Goal: Task Accomplishment & Management: Complete application form

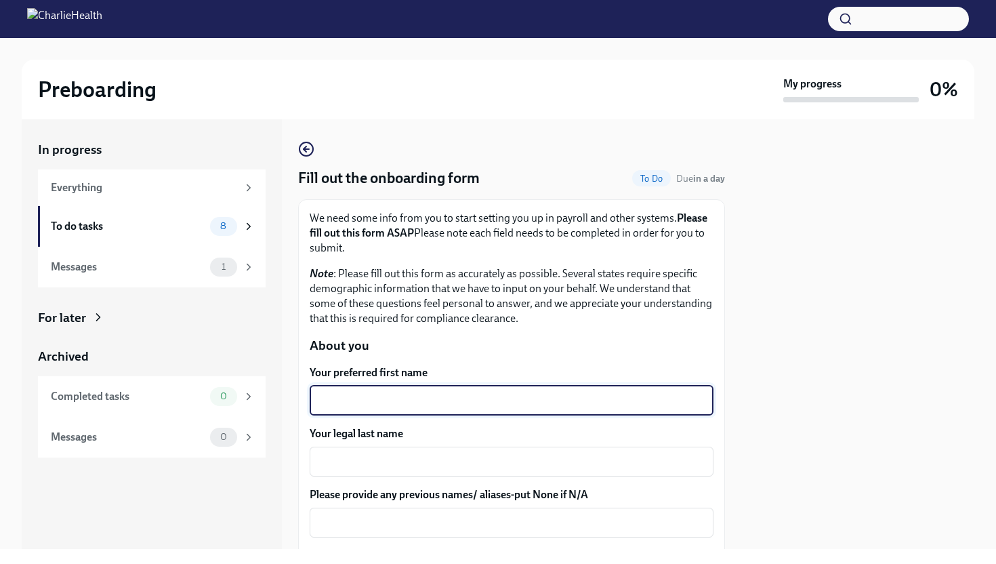
click at [361, 403] on textarea "Your preferred first name" at bounding box center [511, 400] width 387 height 16
type textarea "[PERSON_NAME]"
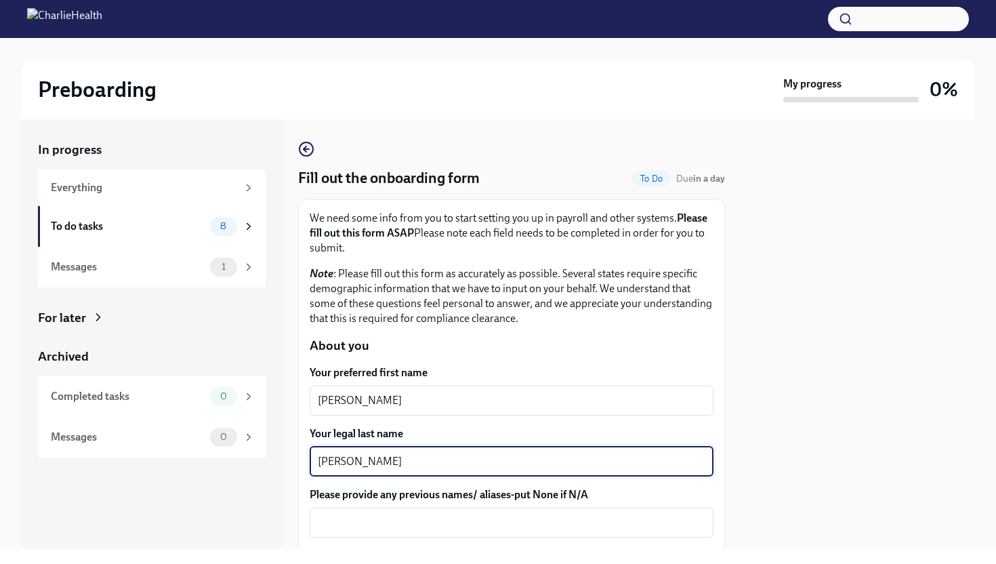
type textarea "[PERSON_NAME]"
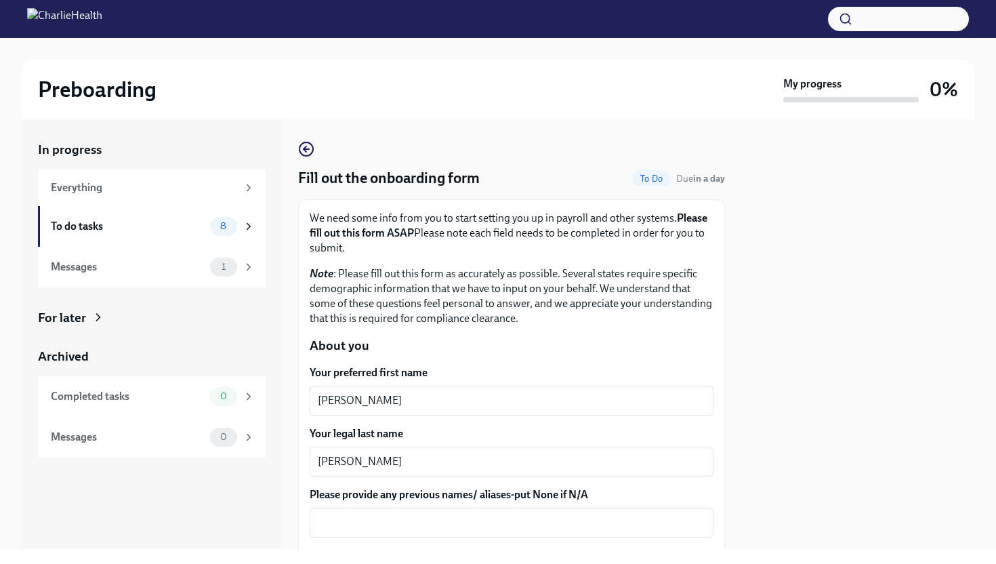
click at [832, 415] on div at bounding box center [857, 333] width 233 height 429
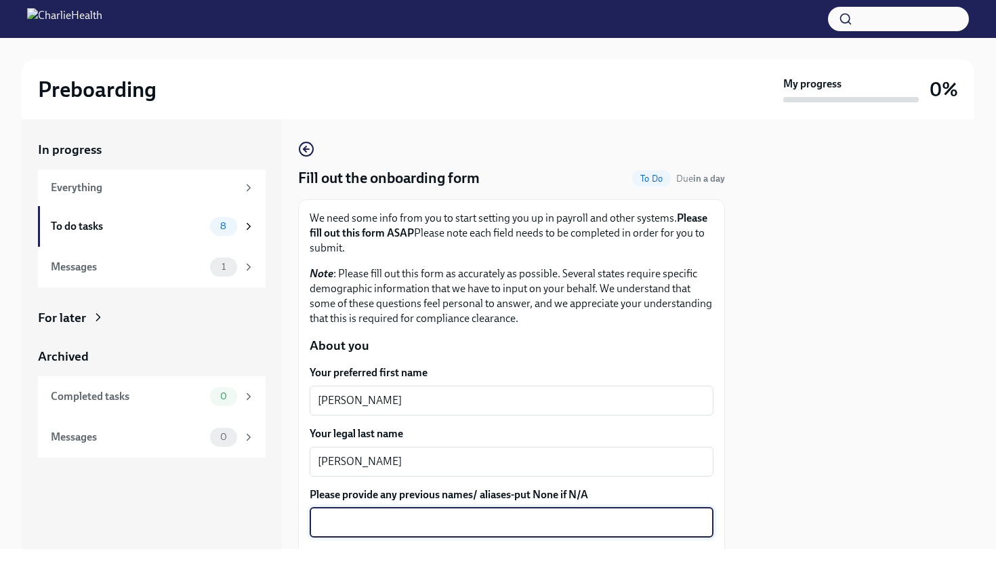
click at [601, 529] on textarea "Please provide any previous names/ aliases-put None if N/A" at bounding box center [511, 522] width 387 height 16
type textarea "None"
click at [862, 452] on div at bounding box center [857, 333] width 233 height 429
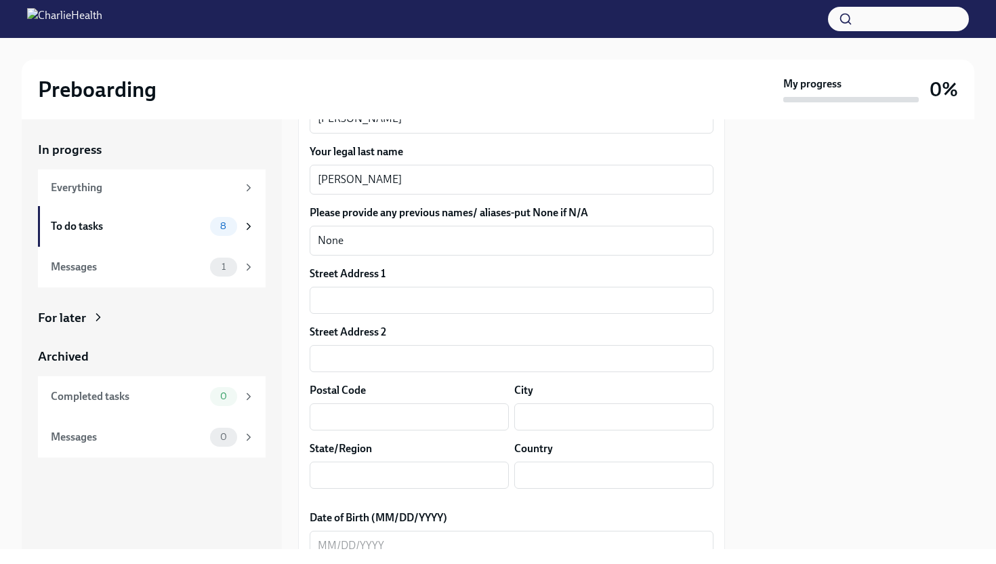
scroll to position [325, 0]
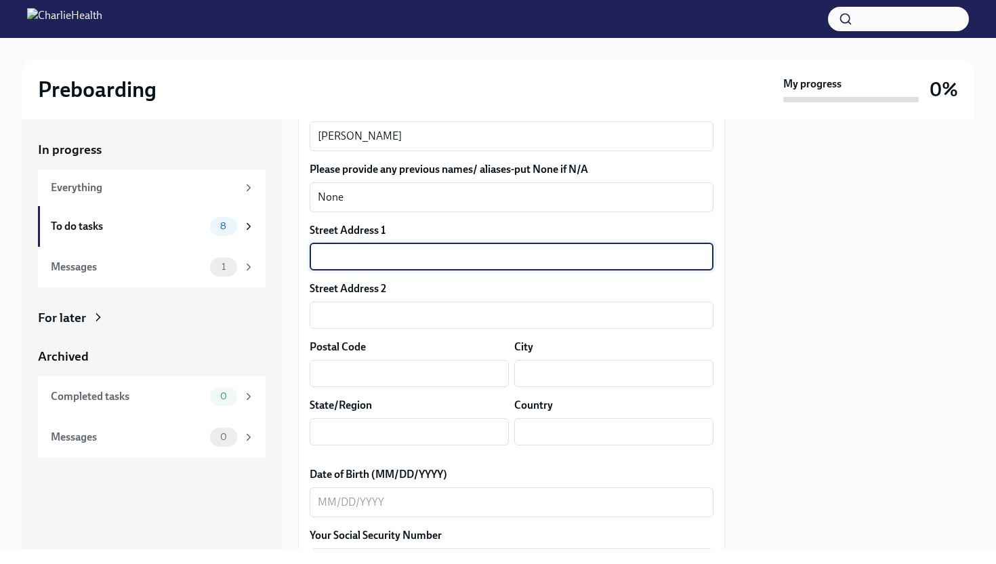
click at [514, 259] on input "text" at bounding box center [512, 256] width 404 height 27
type input "[STREET_ADDRESS]"
type input "76549"
type input "Killeen"
type input "[US_STATE]"
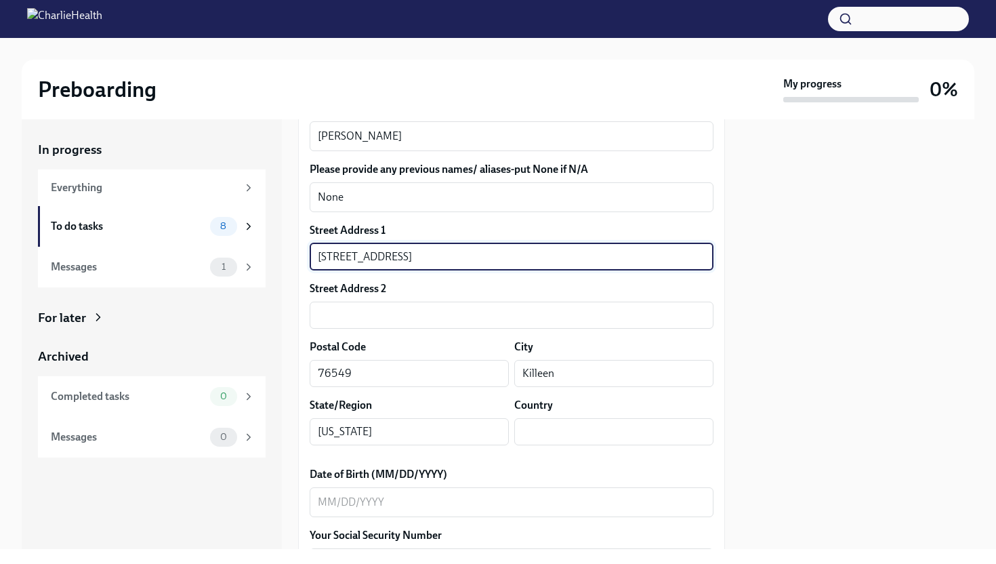
type input "US"
click at [686, 467] on label "Date of Birth (MM/DD/YYYY)" at bounding box center [512, 474] width 404 height 15
click at [686, 494] on textarea "Date of Birth (MM/DD/YYYY)" at bounding box center [511, 502] width 387 height 16
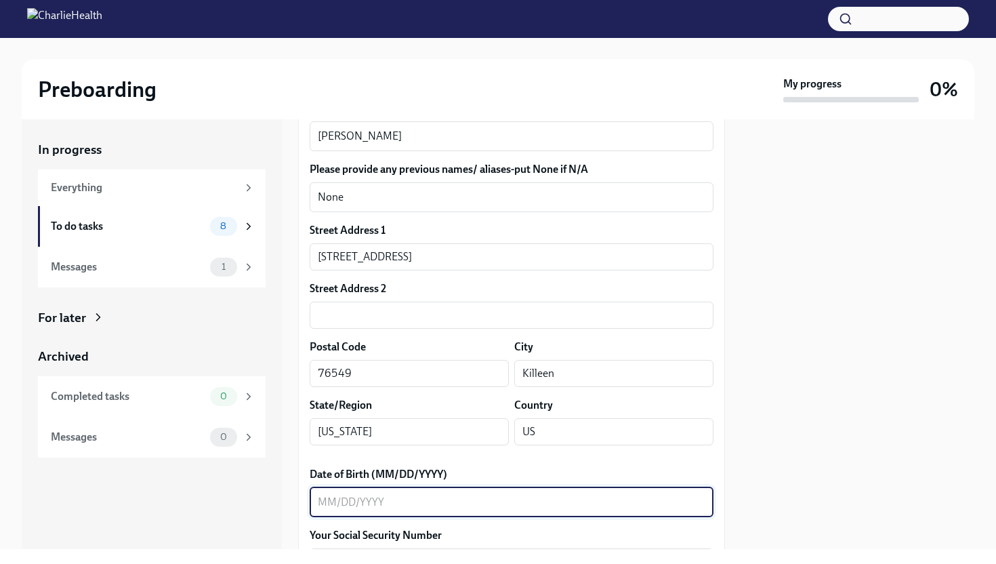
click at [535, 500] on textarea "Date of Birth (MM/DD/YYYY)" at bounding box center [511, 502] width 387 height 16
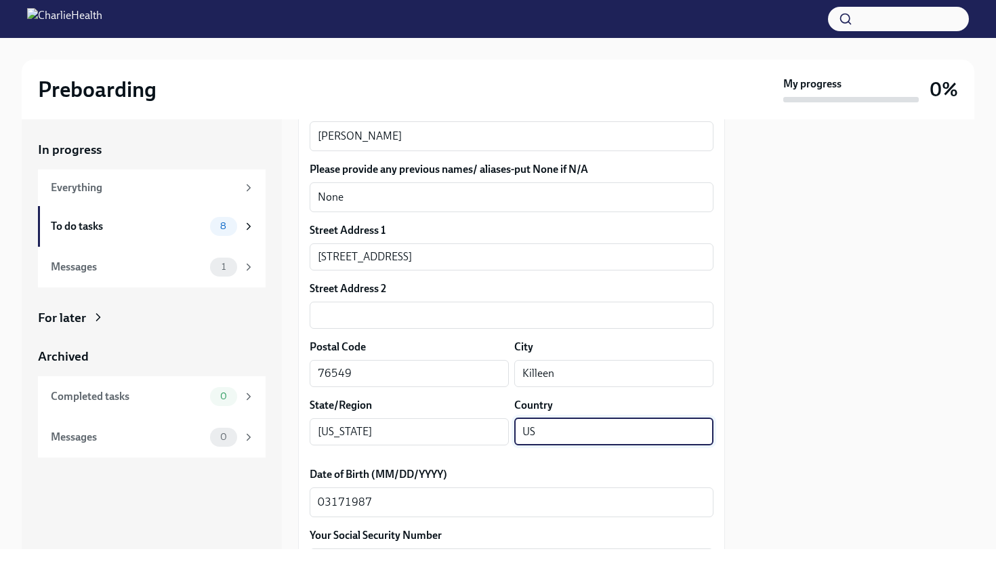
click at [688, 442] on input "US" at bounding box center [613, 431] width 199 height 27
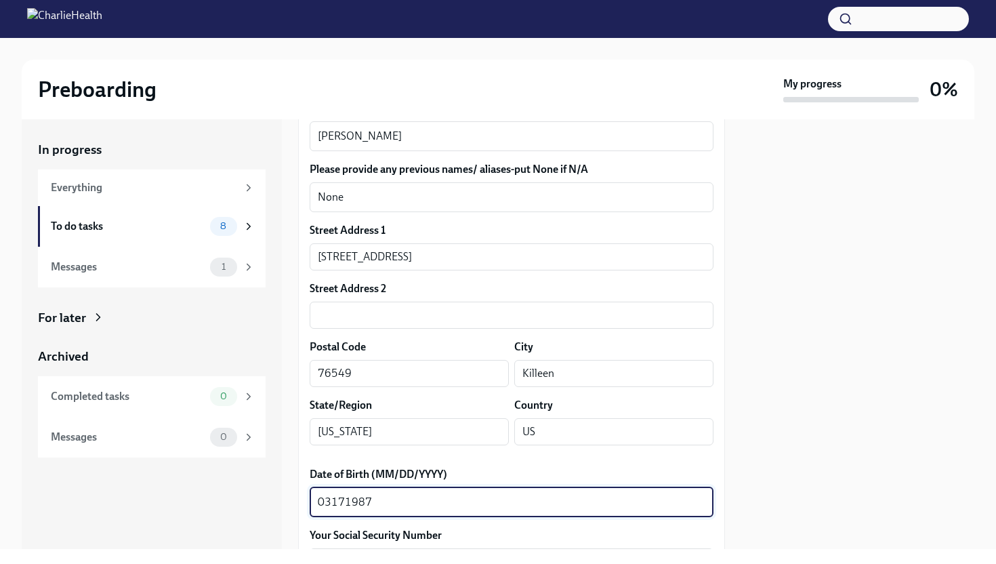
click at [331, 498] on textarea "03171987" at bounding box center [511, 502] width 387 height 16
type textarea "[DATE]"
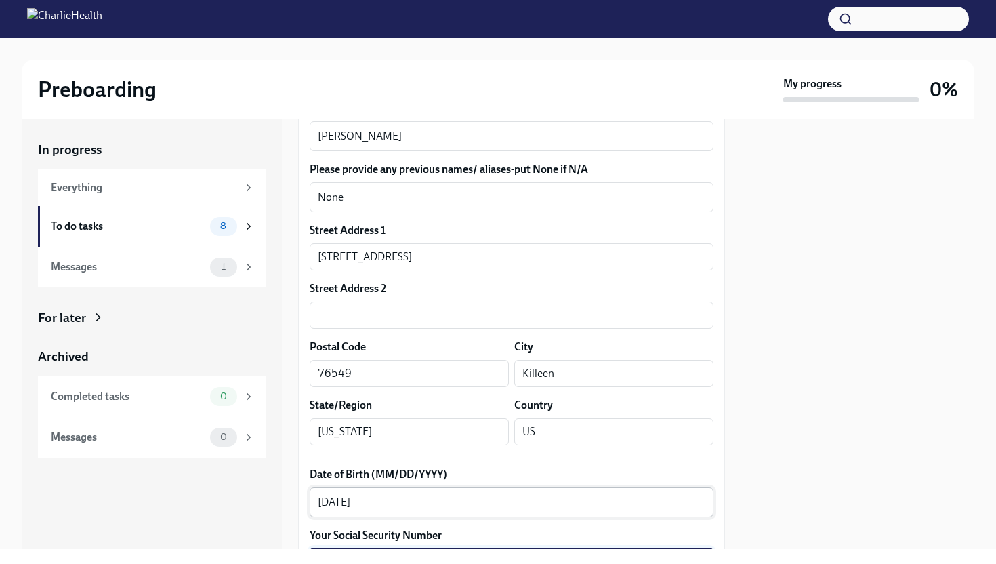
scroll to position [554, 0]
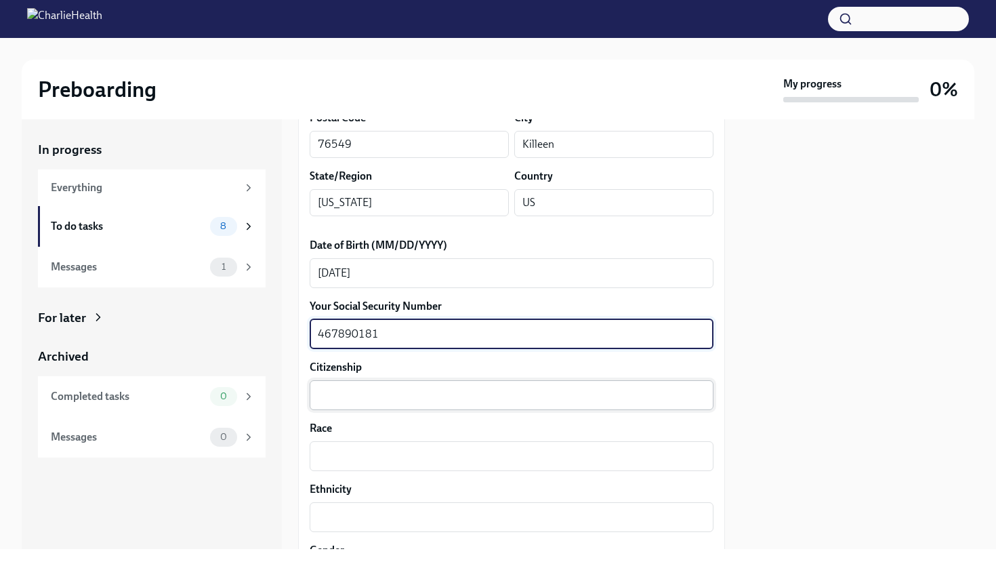
type textarea "467890181"
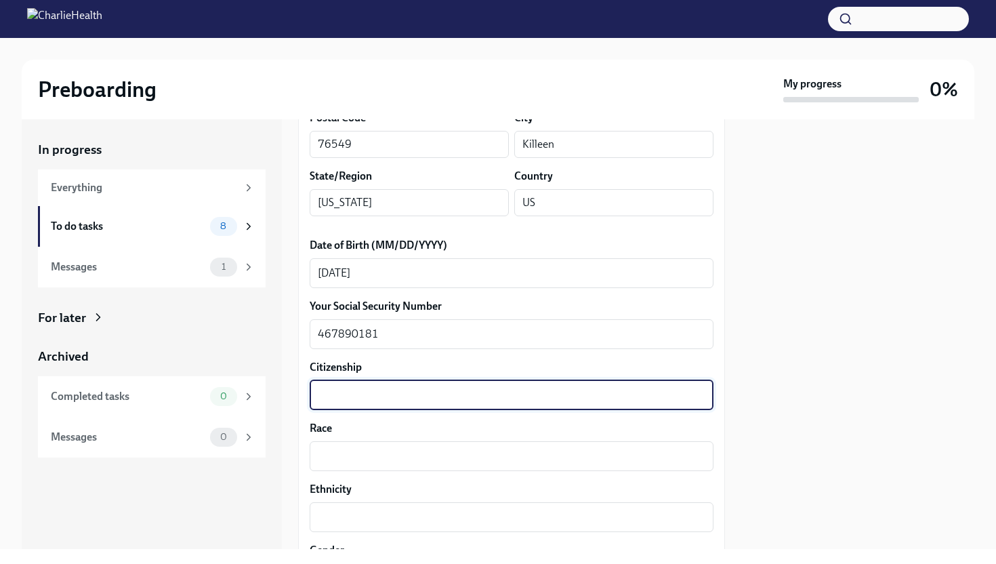
click at [473, 387] on textarea "Citizenship" at bounding box center [511, 395] width 387 height 16
click at [462, 401] on textarea "Citizenship" at bounding box center [511, 395] width 387 height 16
type textarea "US"
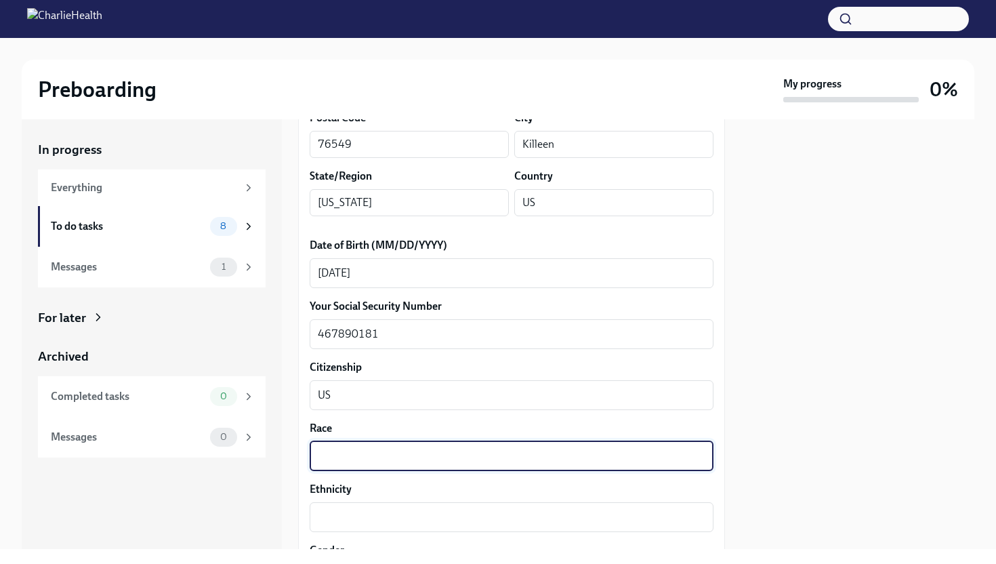
click at [430, 457] on textarea "Race" at bounding box center [511, 456] width 387 height 16
type textarea "[DEMOGRAPHIC_DATA]"
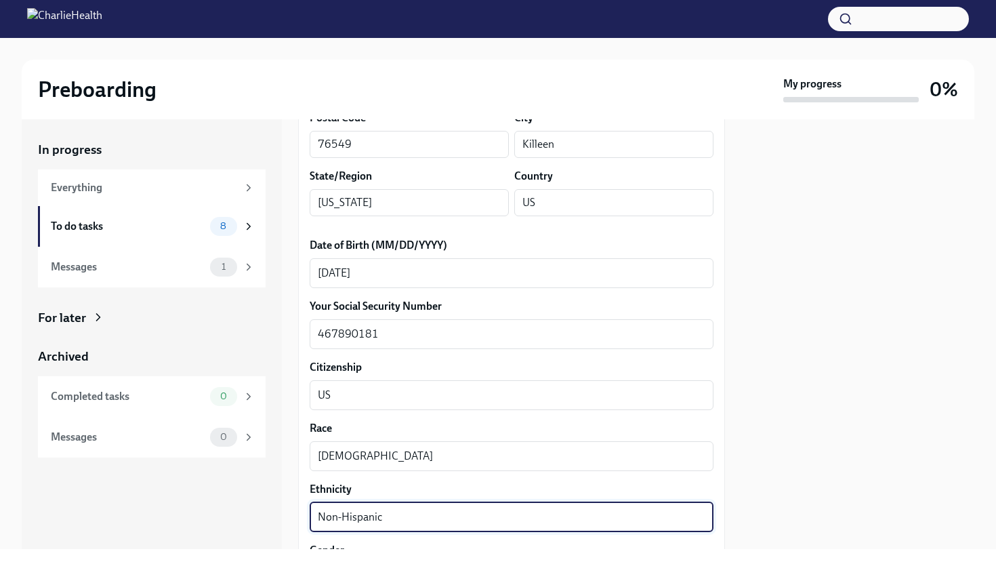
type textarea "Non-Hispanic"
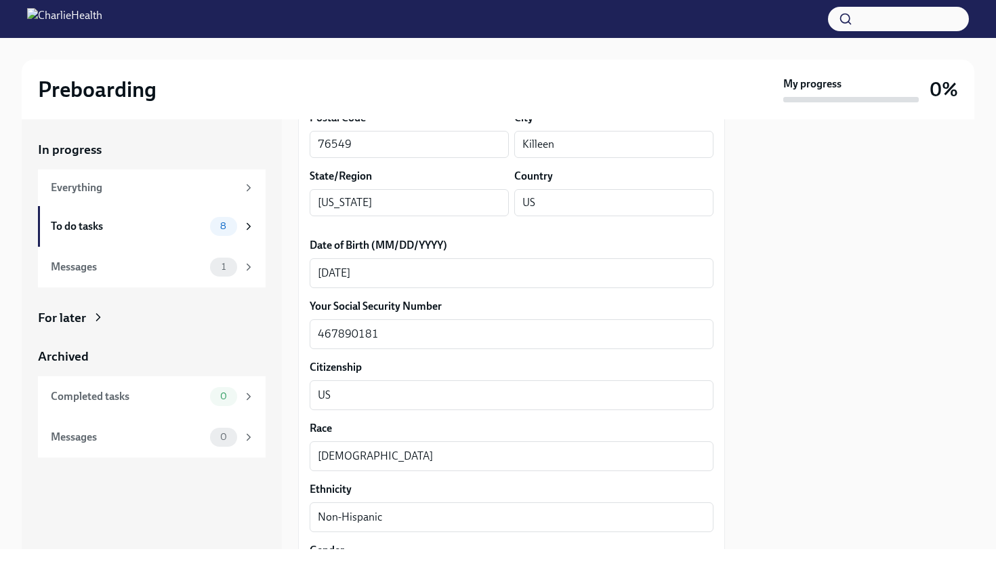
click at [661, 490] on label "Ethnicity" at bounding box center [512, 489] width 404 height 15
click at [661, 509] on textarea "Non-Hispanic" at bounding box center [511, 517] width 387 height 16
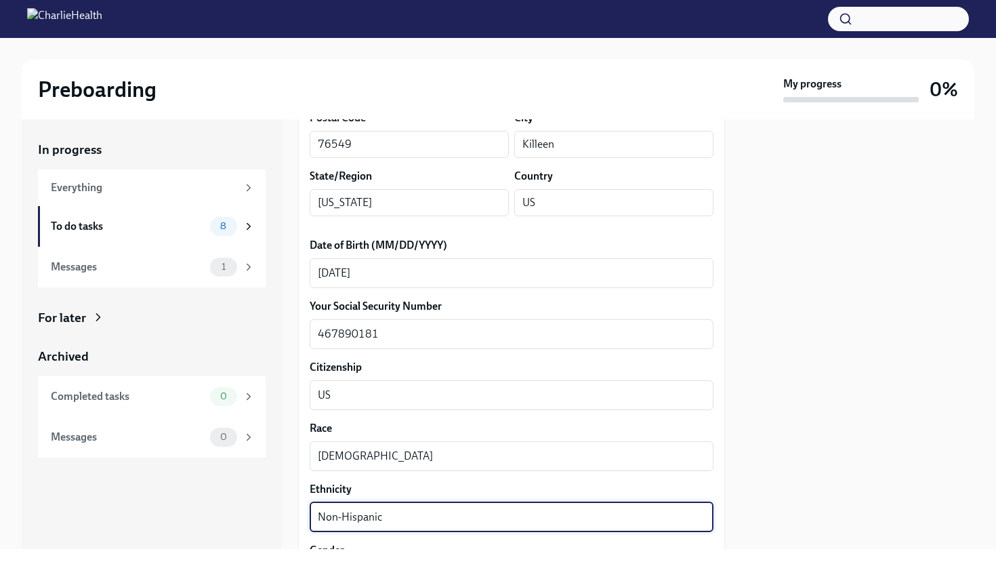
click at [715, 491] on div "We need some info from you to start setting you up in payroll and other systems…" at bounding box center [511, 392] width 427 height 1495
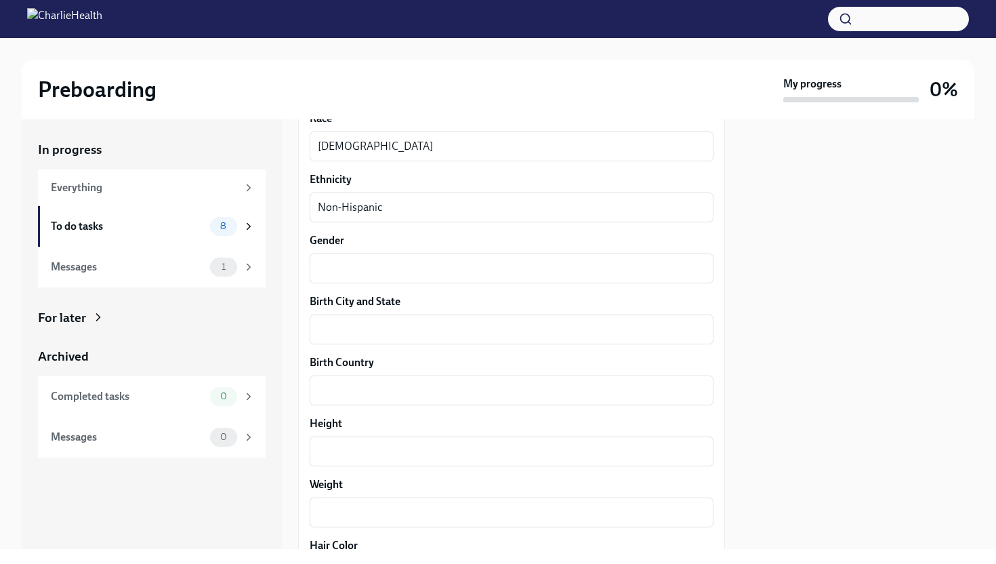
scroll to position [879, 0]
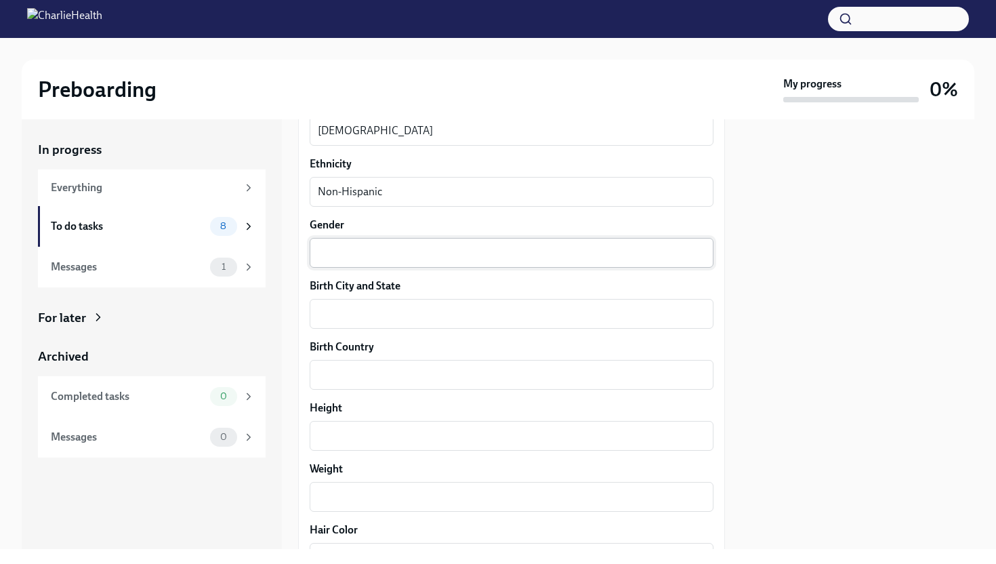
click at [534, 263] on div "x ​" at bounding box center [512, 253] width 404 height 30
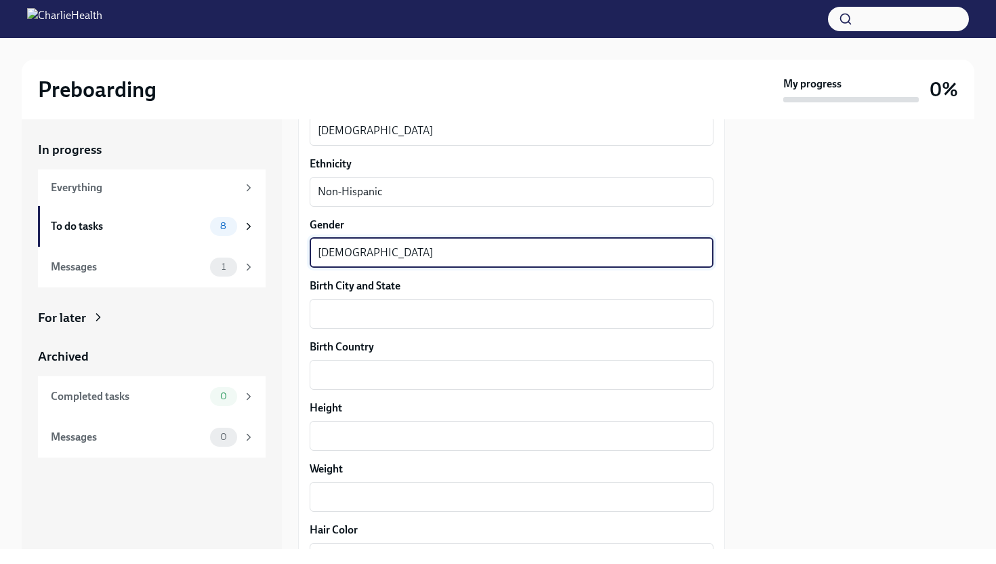
type textarea "[DEMOGRAPHIC_DATA]"
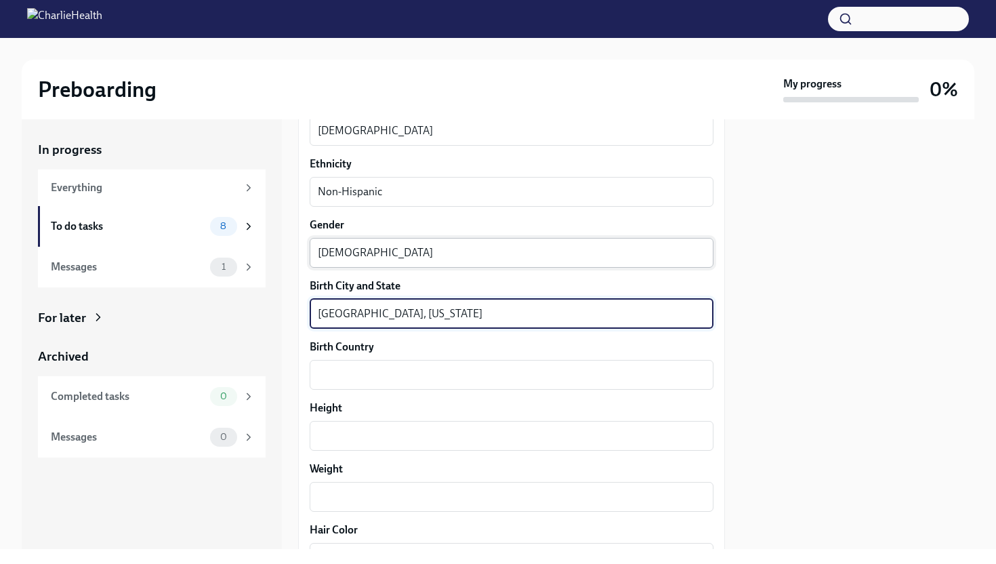
type textarea "[GEOGRAPHIC_DATA], [US_STATE]"
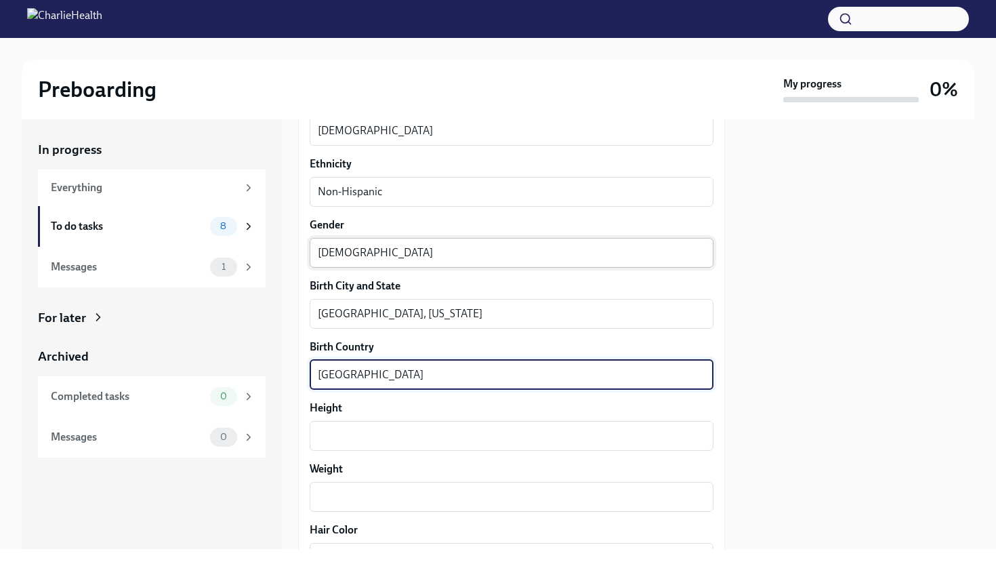
type textarea "[GEOGRAPHIC_DATA]"
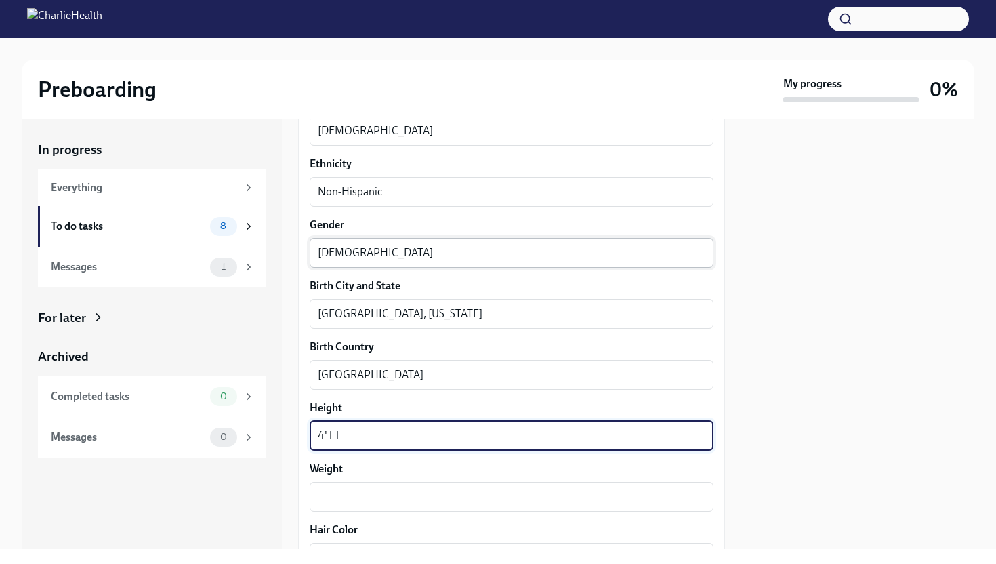
type textarea "4'11"
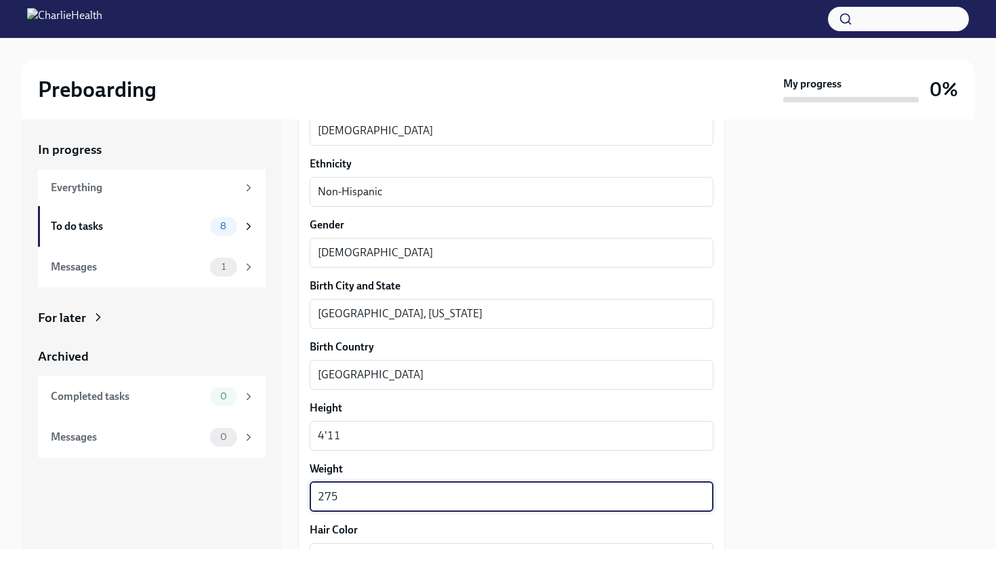
type textarea "275"
click at [663, 460] on div "Your preferred first name [PERSON_NAME] x ​ Your legal last name [PERSON_NAME] …" at bounding box center [512, 139] width 404 height 1306
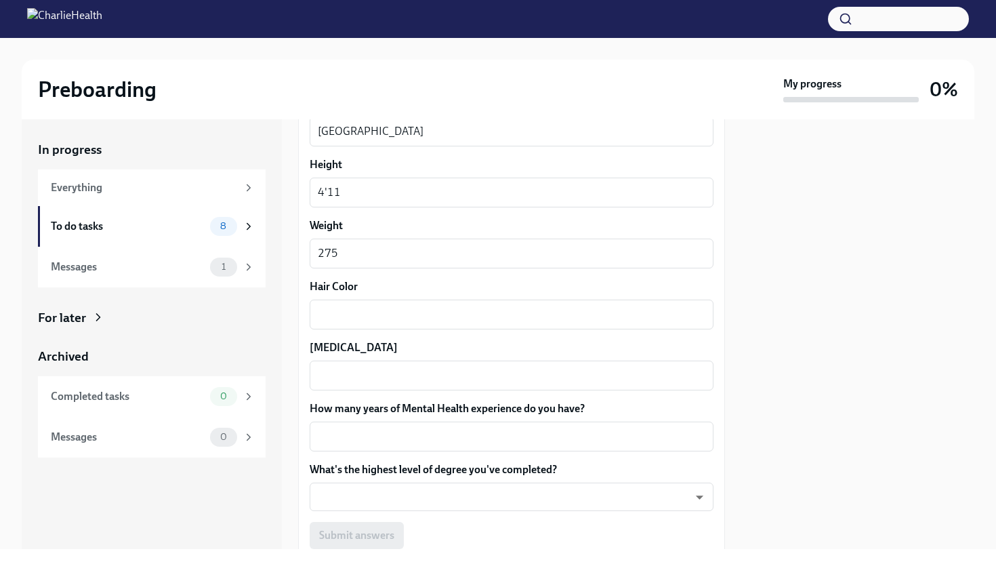
scroll to position [1123, 0]
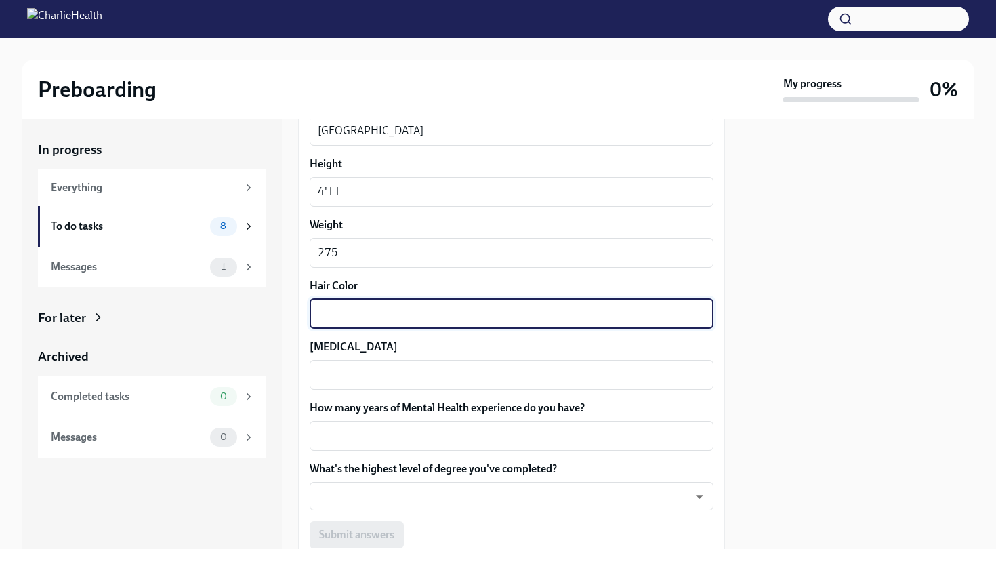
click at [544, 318] on textarea "Hair Color" at bounding box center [511, 313] width 387 height 16
type textarea "Black"
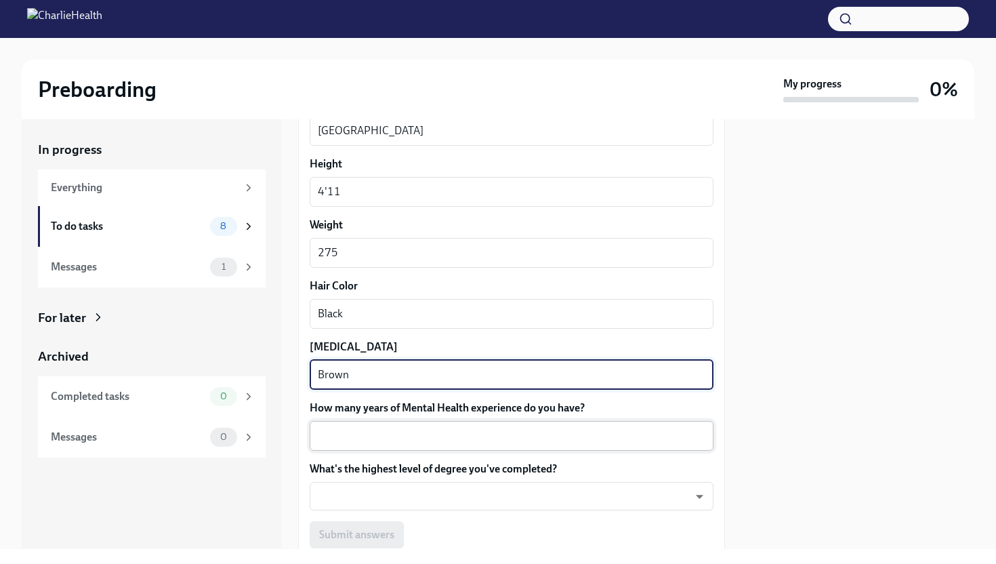
type textarea "Brown"
click at [491, 444] on div "x ​" at bounding box center [512, 436] width 404 height 30
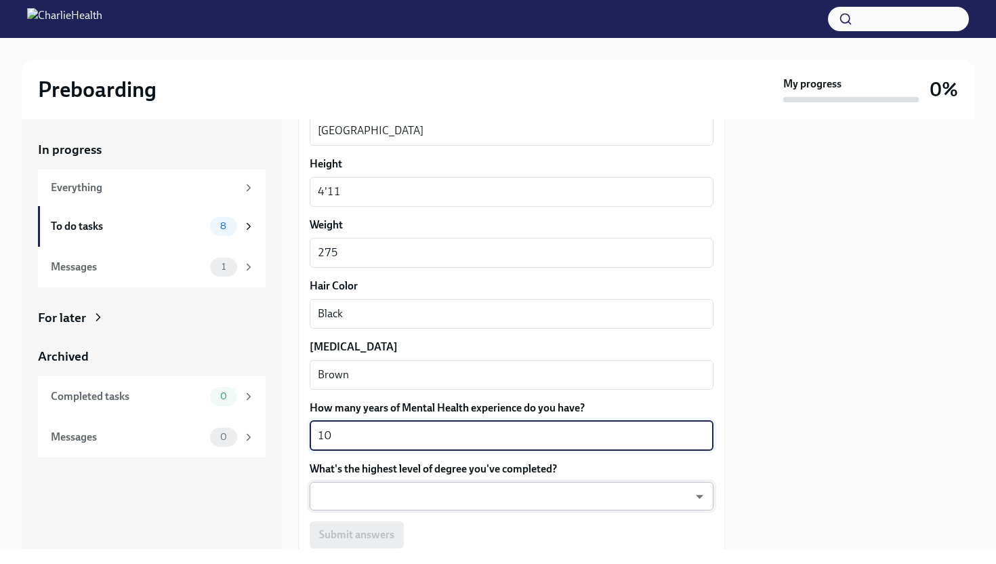
type textarea "10"
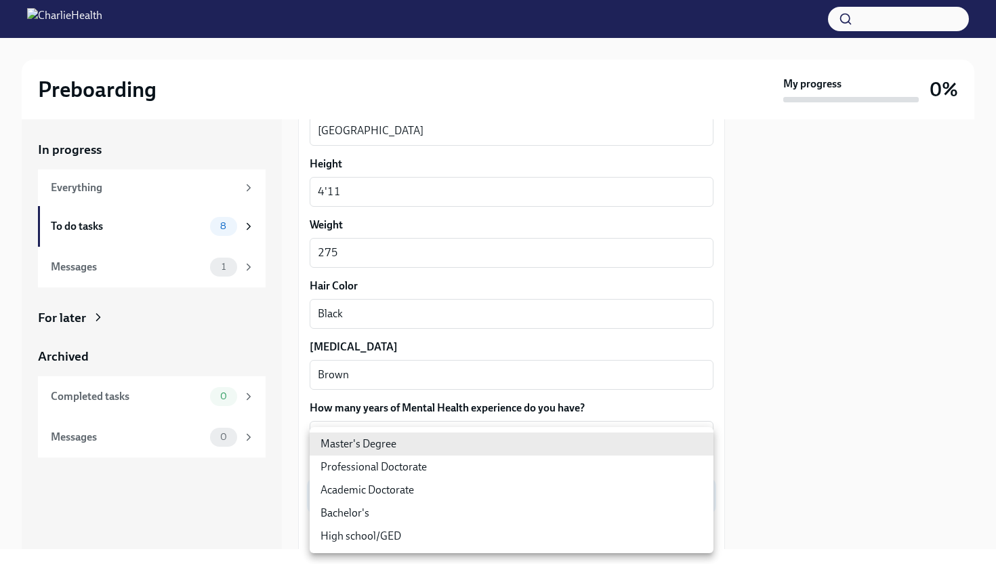
click at [474, 504] on body "Preboarding My progress 0% In progress Everything To do tasks 8 Messages 1 For …" at bounding box center [498, 282] width 996 height 564
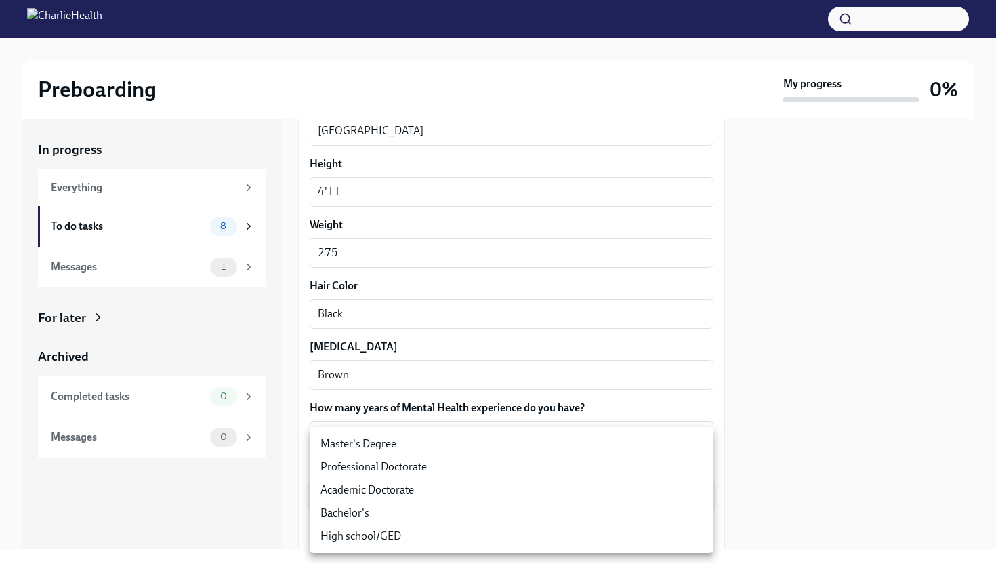
click at [471, 445] on li "Master's Degree" at bounding box center [512, 443] width 404 height 23
type input "2vBr-ghkD"
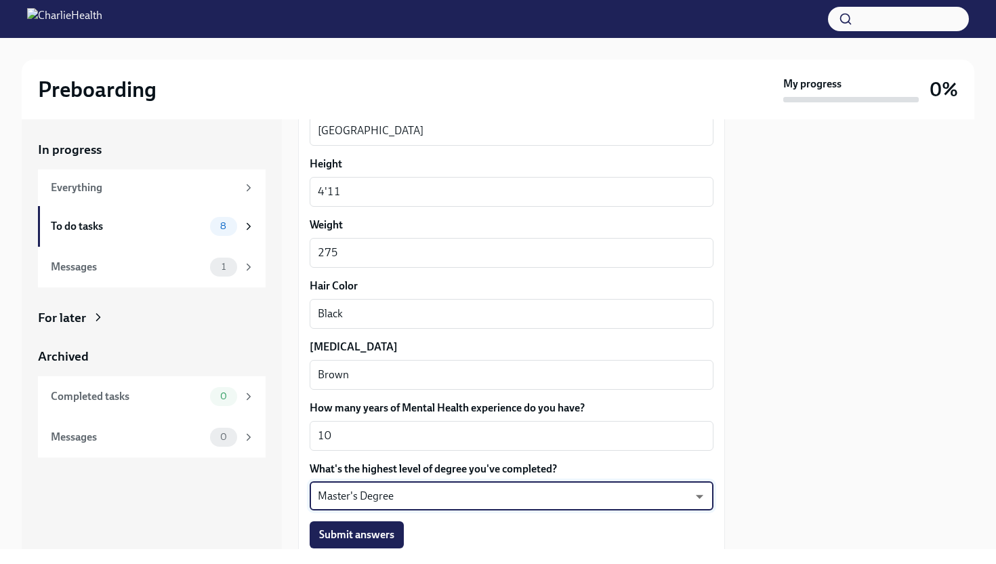
click at [544, 530] on div "Submit answers" at bounding box center [512, 534] width 404 height 27
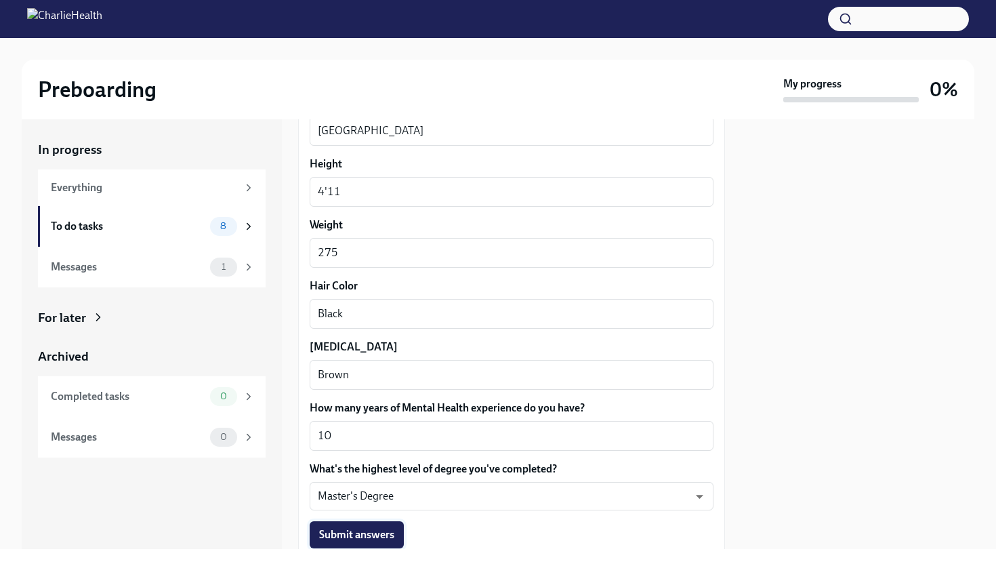
click at [381, 544] on button "Submit answers" at bounding box center [357, 534] width 94 height 27
click at [181, 230] on div "To do tasks" at bounding box center [128, 227] width 154 height 15
